Goal: Obtain resource: Obtain resource

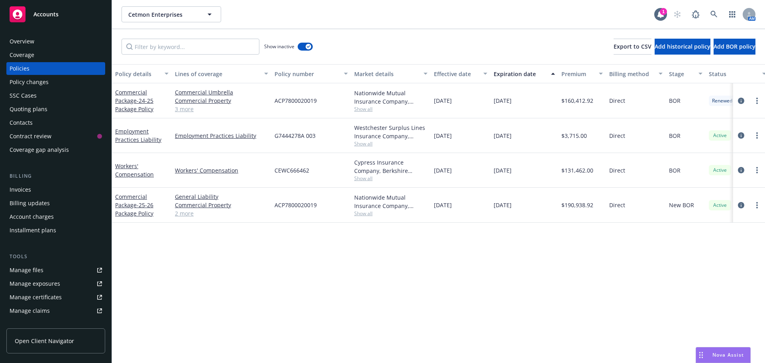
click at [59, 23] on link "Accounts" at bounding box center [55, 14] width 99 height 22
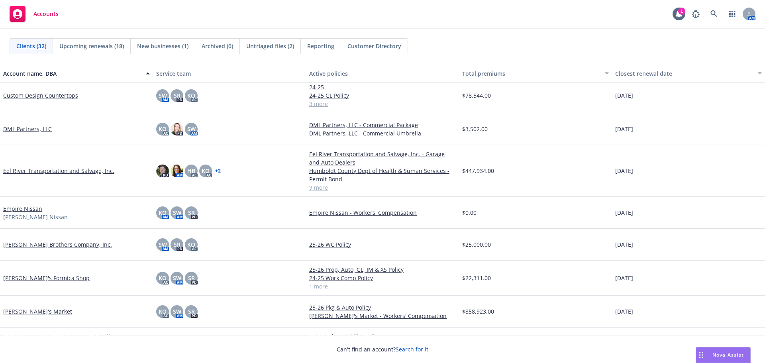
scroll to position [439, 0]
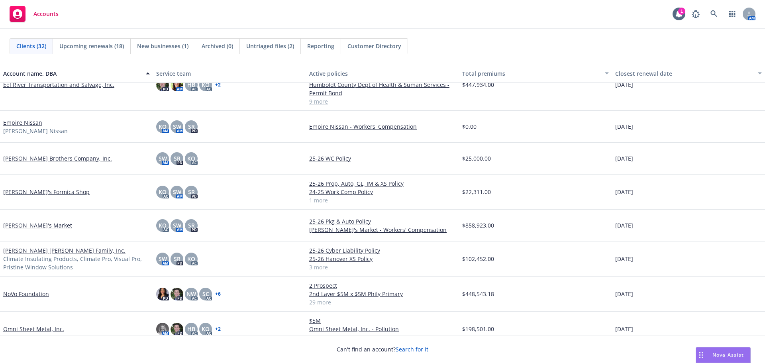
click at [23, 226] on link "[PERSON_NAME]'s Market" at bounding box center [37, 225] width 69 height 8
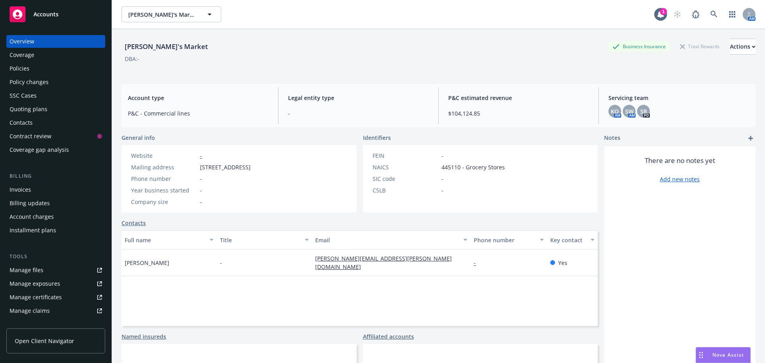
click at [11, 64] on div "Policies" at bounding box center [20, 68] width 20 height 13
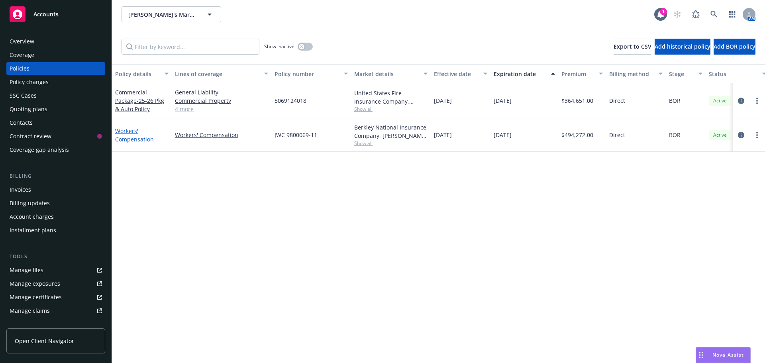
click at [132, 139] on link "Workers' Compensation" at bounding box center [134, 135] width 39 height 16
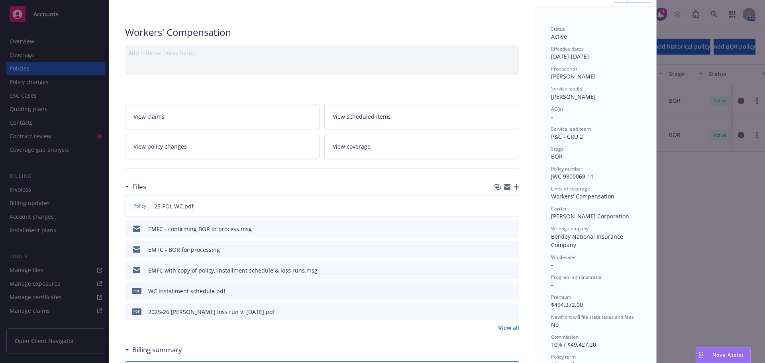
scroll to position [80, 0]
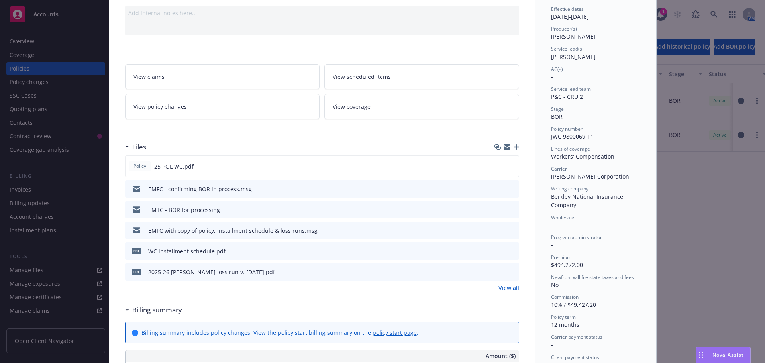
click at [509, 190] on icon "preview file" at bounding box center [511, 189] width 7 height 6
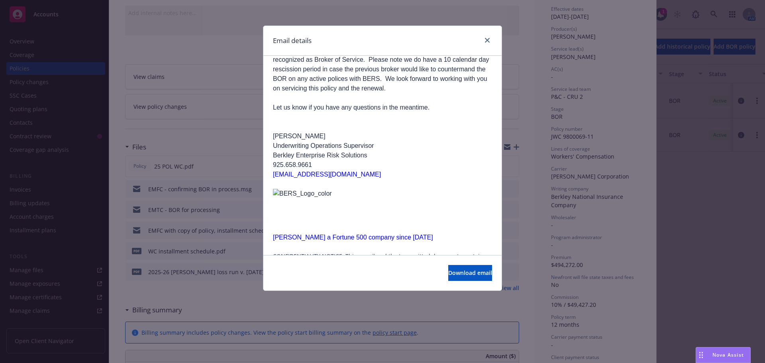
scroll to position [159, 0]
